Goal: Task Accomplishment & Management: Manage account settings

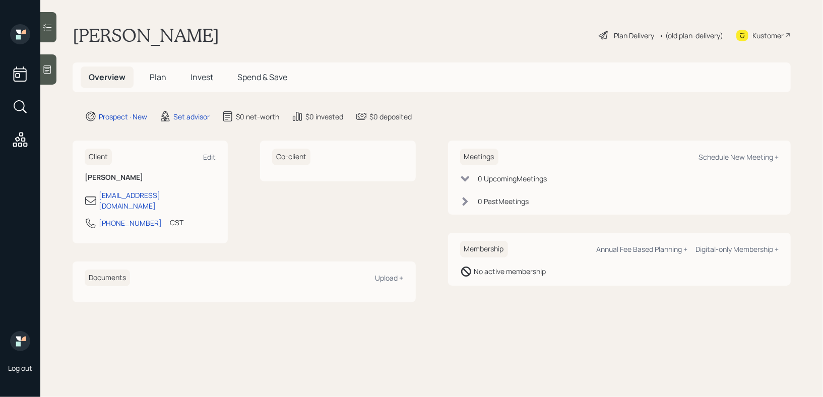
click at [38, 77] on div "Log out" at bounding box center [20, 198] width 40 height 397
click at [50, 77] on div at bounding box center [48, 69] width 16 height 30
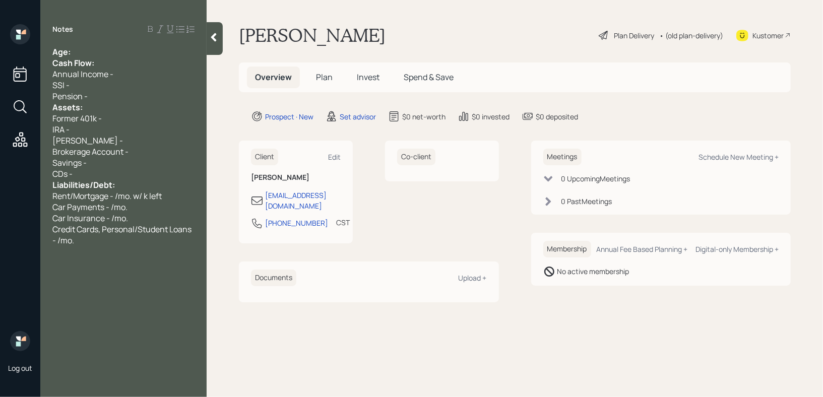
click at [98, 46] on div "Age:" at bounding box center [123, 51] width 142 height 11
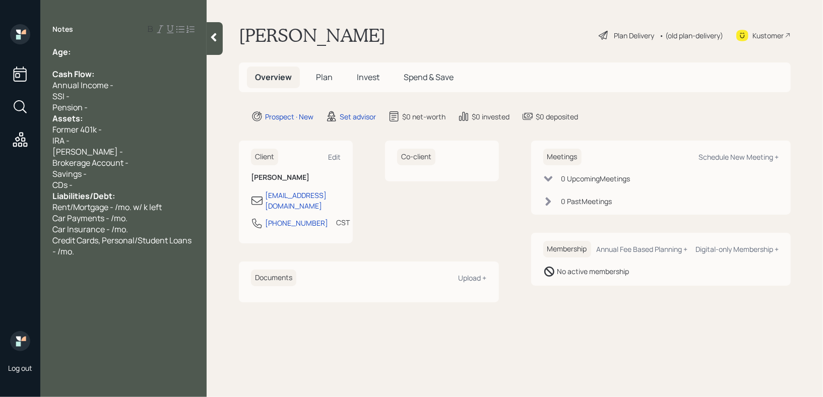
click at [101, 108] on div "Pension -" at bounding box center [123, 107] width 142 height 11
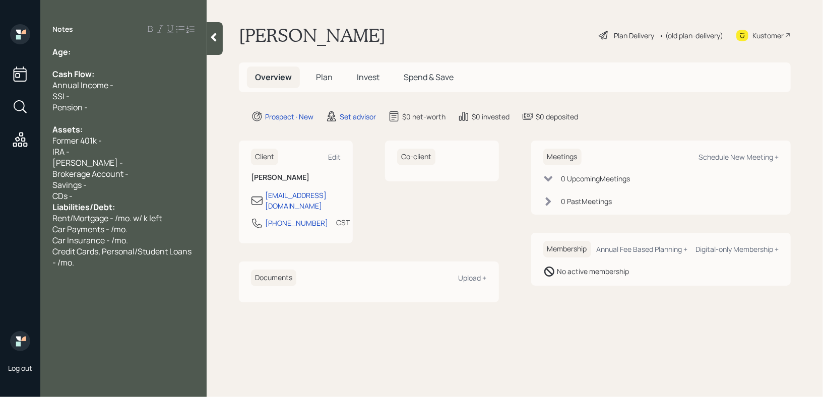
click at [114, 201] on div "CDs -" at bounding box center [123, 196] width 142 height 11
click at [132, 179] on div "Brokerage Account -" at bounding box center [123, 173] width 142 height 11
click at [126, 192] on div "CDs -" at bounding box center [123, 196] width 142 height 11
click at [131, 110] on div "Pension -" at bounding box center [123, 107] width 142 height 11
click at [106, 62] on div at bounding box center [123, 62] width 142 height 11
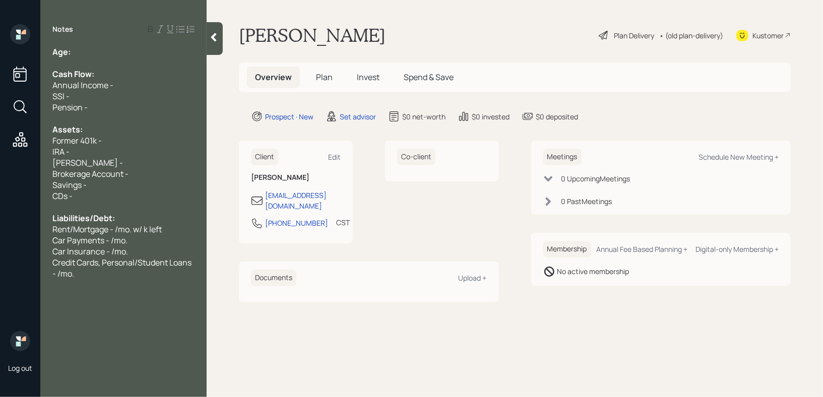
click at [94, 56] on div "Age:" at bounding box center [123, 51] width 142 height 11
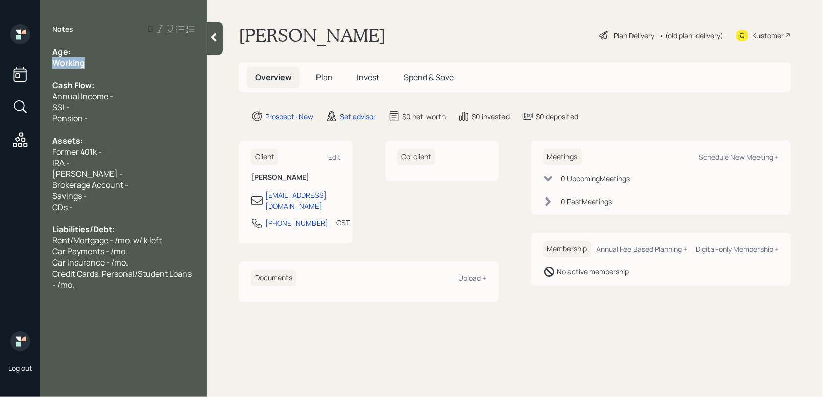
drag, startPoint x: 54, startPoint y: 60, endPoint x: 30, endPoint y: 60, distance: 24.7
click at [30, 60] on div "Log out Notes Age: Working Cash Flow: Annual Income - SSI - Pension - Assets: F…" at bounding box center [411, 198] width 823 height 397
click at [93, 61] on div "Working" at bounding box center [123, 62] width 142 height 11
click at [119, 168] on div "IRA -" at bounding box center [123, 162] width 142 height 11
click at [120, 180] on span "Brokerage Account -" at bounding box center [90, 184] width 76 height 11
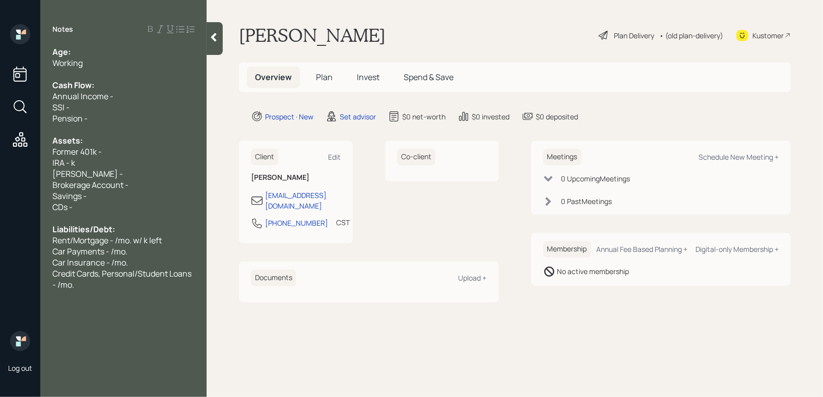
click at [120, 182] on span "Brokerage Account -" at bounding box center [90, 184] width 76 height 11
